Goal: Information Seeking & Learning: Compare options

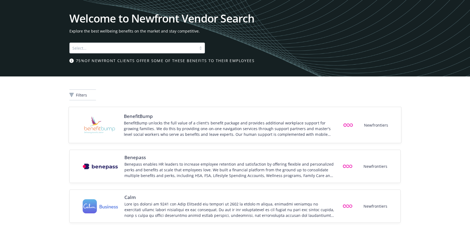
click at [185, 126] on div "BenefitBump unlocks the full value of a client's benefit package and provides a…" at bounding box center [230, 128] width 212 height 17
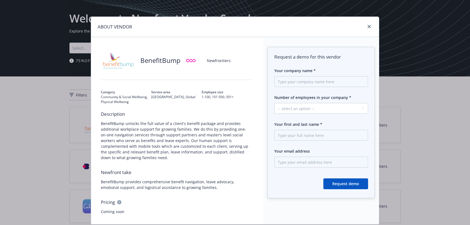
scroll to position [37, 0]
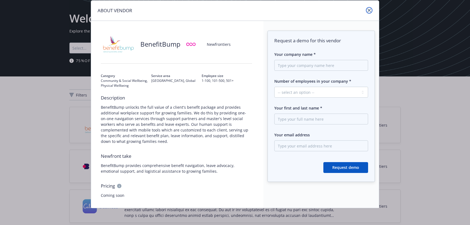
click at [369, 9] on icon "close" at bounding box center [369, 10] width 3 height 3
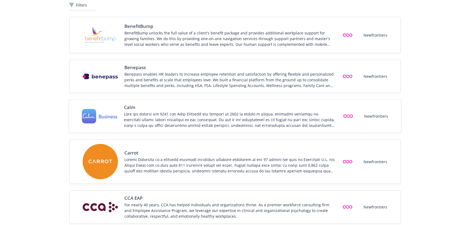
scroll to position [0, 0]
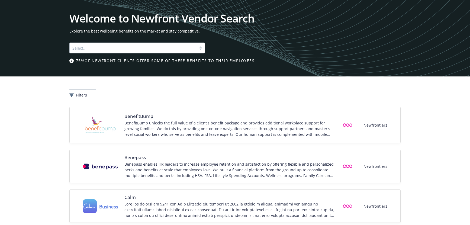
click at [123, 46] on div at bounding box center [133, 48] width 122 height 7
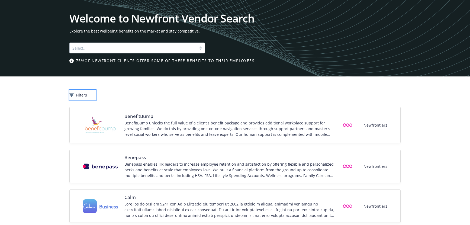
click at [87, 94] on span "Filters" at bounding box center [81, 95] width 11 height 6
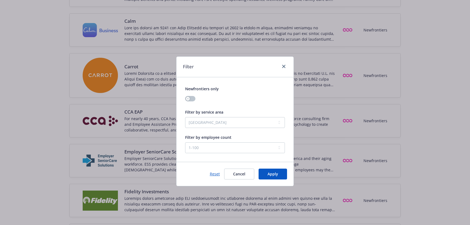
scroll to position [170, 0]
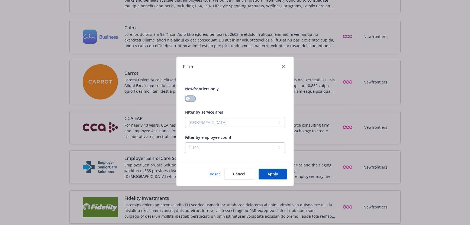
click at [188, 99] on icon "button" at bounding box center [188, 99] width 2 height 2
click at [283, 66] on icon "close" at bounding box center [283, 66] width 3 height 3
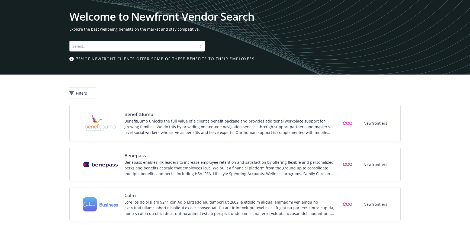
scroll to position [0, 0]
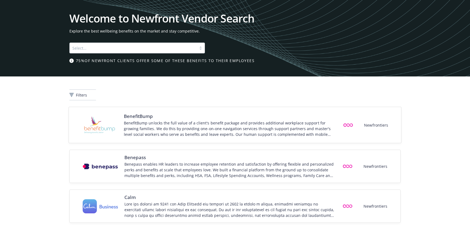
click at [243, 129] on div "BenefitBump unlocks the full value of a client's benefit package and provides a…" at bounding box center [230, 128] width 212 height 17
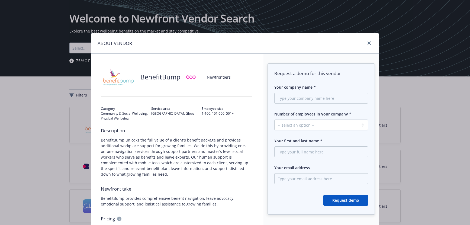
scroll to position [9, 0]
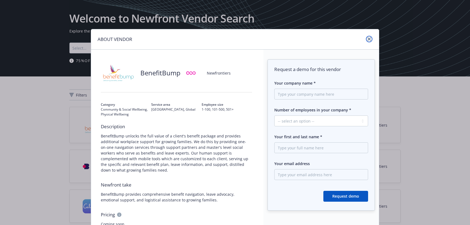
click at [369, 40] on link "close" at bounding box center [369, 39] width 7 height 7
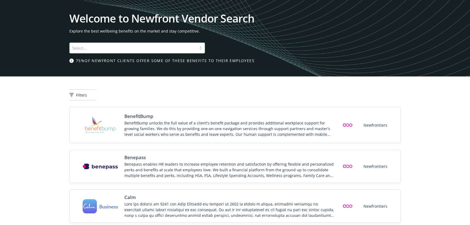
click at [82, 51] on div "Select..." at bounding box center [133, 48] width 127 height 9
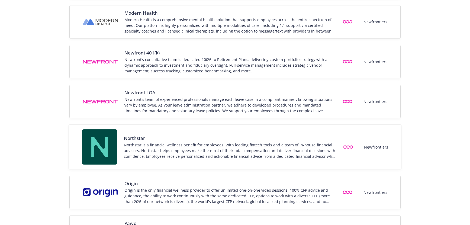
scroll to position [734, 0]
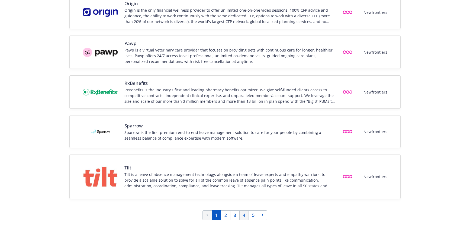
click at [248, 218] on link "4" at bounding box center [243, 215] width 9 height 10
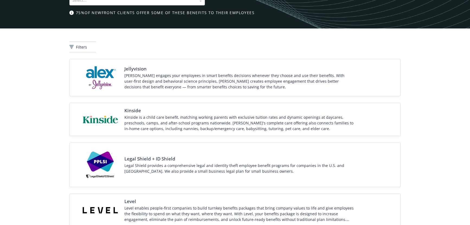
scroll to position [0, 0]
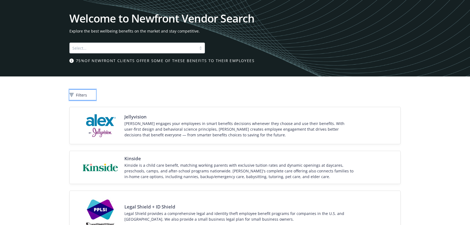
click at [87, 94] on span "Filters" at bounding box center [81, 95] width 11 height 6
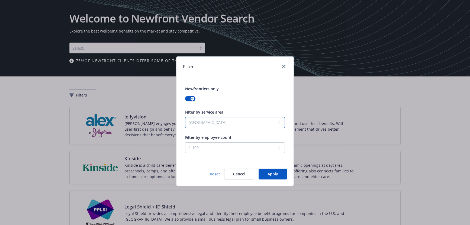
click at [210, 126] on select "United States Global" at bounding box center [235, 122] width 100 height 11
select select "Global"
click at [280, 65] on div at bounding box center [283, 66] width 9 height 7
click at [284, 66] on icon "close" at bounding box center [283, 66] width 3 height 3
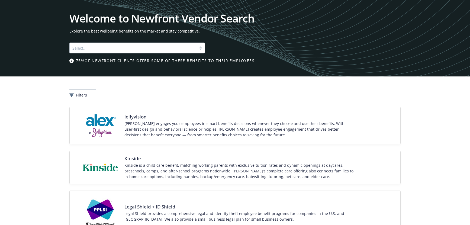
scroll to position [1, 0]
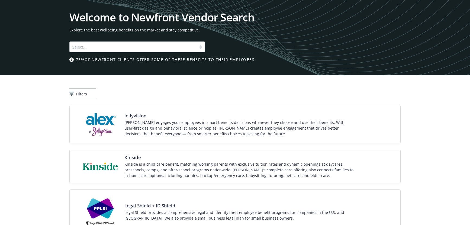
click at [143, 44] on div at bounding box center [133, 47] width 122 height 7
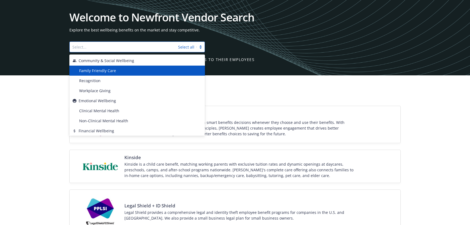
click at [112, 72] on span "Family Friendly Care" at bounding box center [97, 71] width 37 height 6
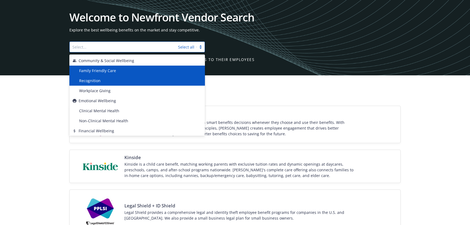
scroll to position [0, 0]
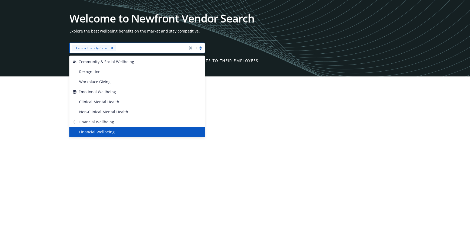
click at [275, 92] on div "Filters" at bounding box center [234, 95] width 331 height 11
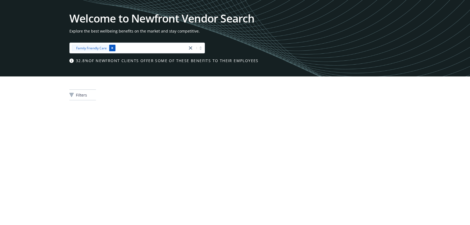
click at [111, 50] on icon "Remove [object Object]" at bounding box center [112, 48] width 4 height 4
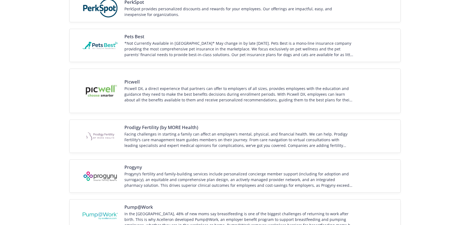
scroll to position [725, 0]
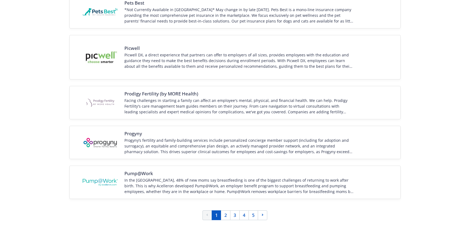
click at [215, 215] on link "1" at bounding box center [216, 215] width 9 height 10
click at [217, 215] on link "1" at bounding box center [216, 215] width 9 height 10
click at [216, 216] on link "1" at bounding box center [216, 215] width 9 height 10
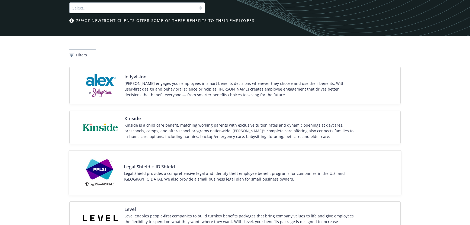
scroll to position [0, 0]
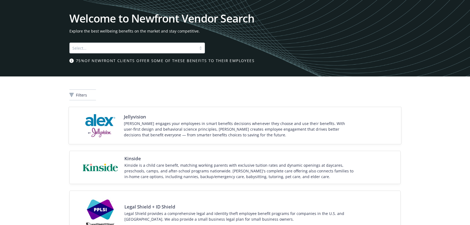
click at [160, 119] on span "Jellyvision" at bounding box center [239, 116] width 231 height 7
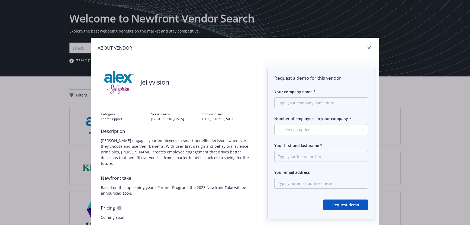
scroll to position [21, 0]
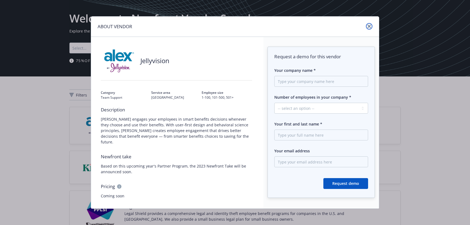
click at [368, 25] on icon "close" at bounding box center [369, 26] width 3 height 3
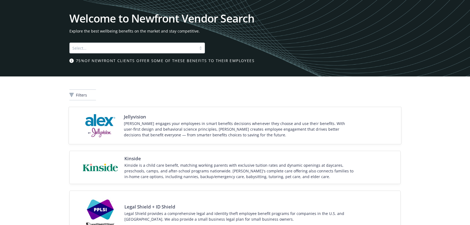
click at [142, 124] on div "[PERSON_NAME] engages your employees in smart benefits decisions whenever they …" at bounding box center [239, 128] width 231 height 17
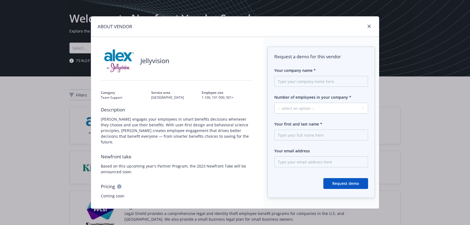
scroll to position [21, 0]
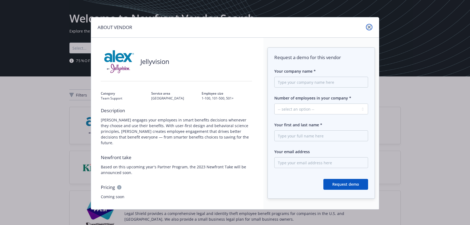
click at [367, 29] on link "close" at bounding box center [369, 27] width 7 height 7
